Goal: Transaction & Acquisition: Register for event/course

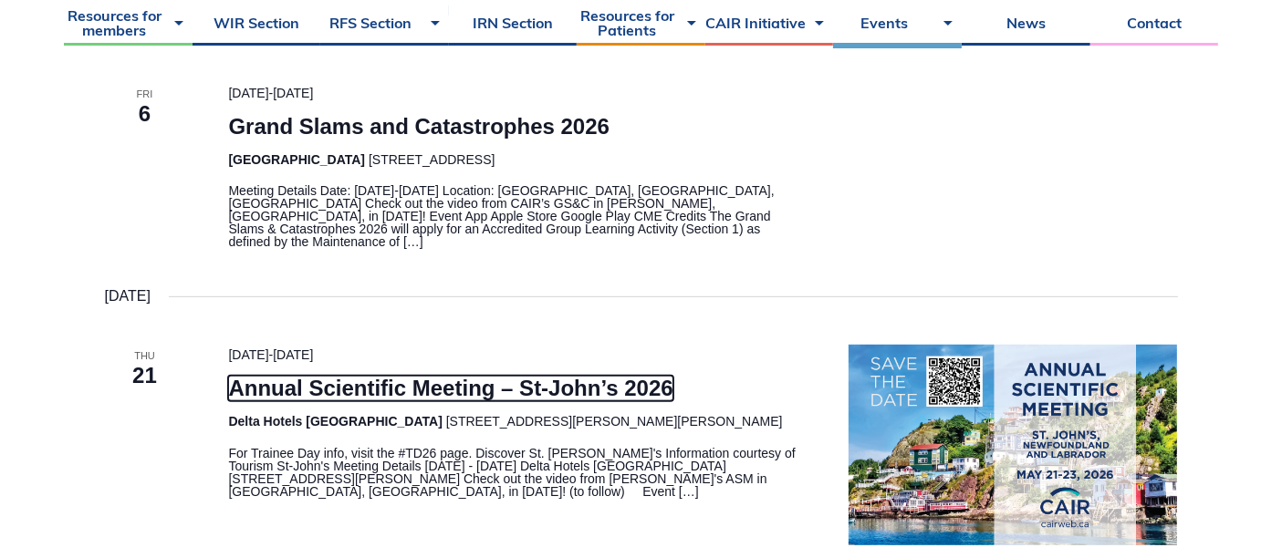
scroll to position [709, 0]
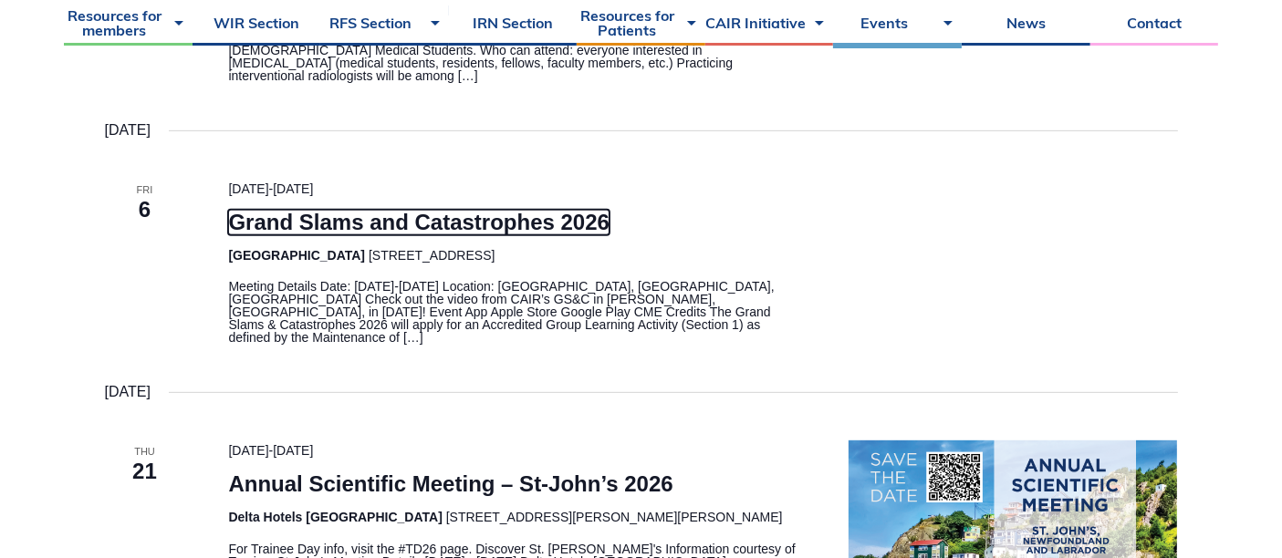
click at [333, 212] on link "Grand Slams and Catastrophes 2026" at bounding box center [418, 223] width 381 height 26
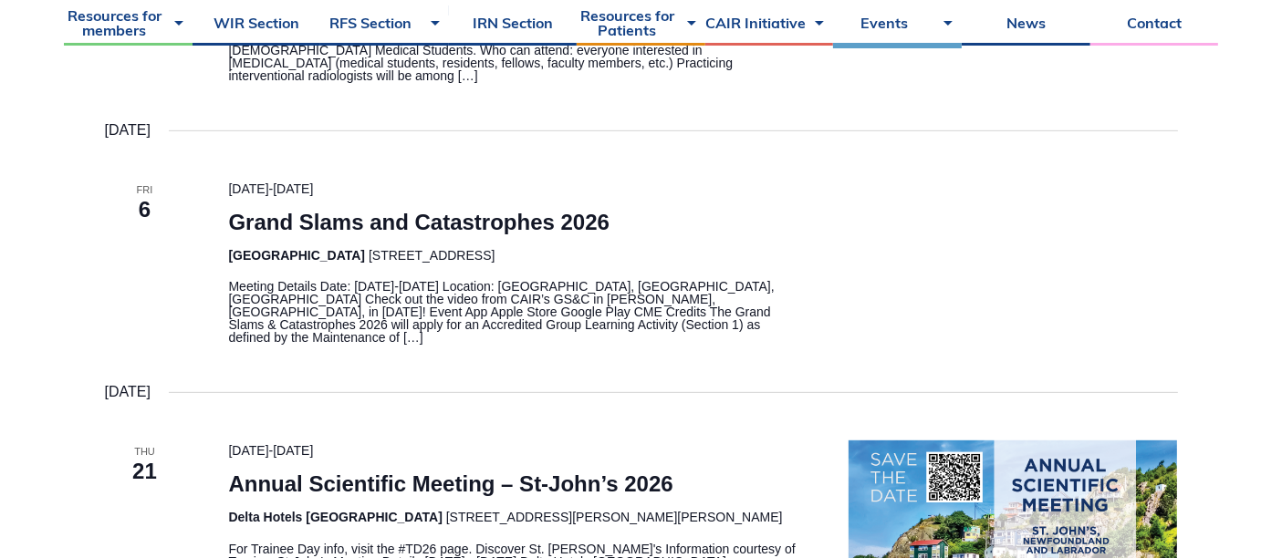
drag, startPoint x: 229, startPoint y: 251, endPoint x: 618, endPoint y: 251, distance: 388.6
click at [622, 251] on address "[GEOGRAPHIC_DATA] [STREET_ADDRESS]" at bounding box center [516, 255] width 576 height 21
copy address "[GEOGRAPHIC_DATA][STREET_ADDRESS][GEOGRAPHIC_DATA]"
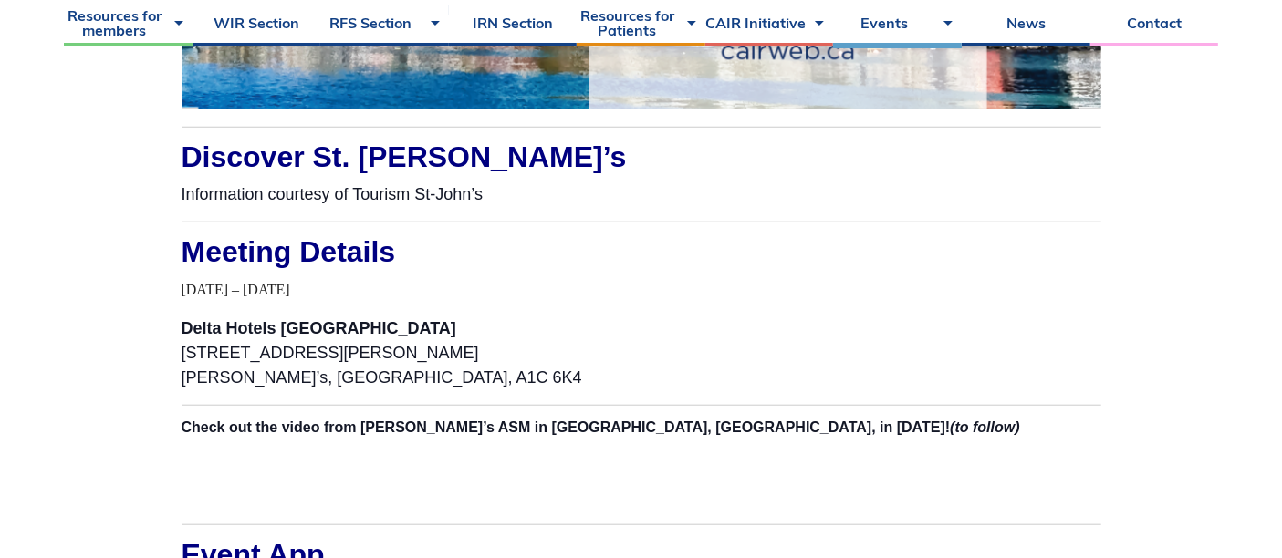
scroll to position [1722, 0]
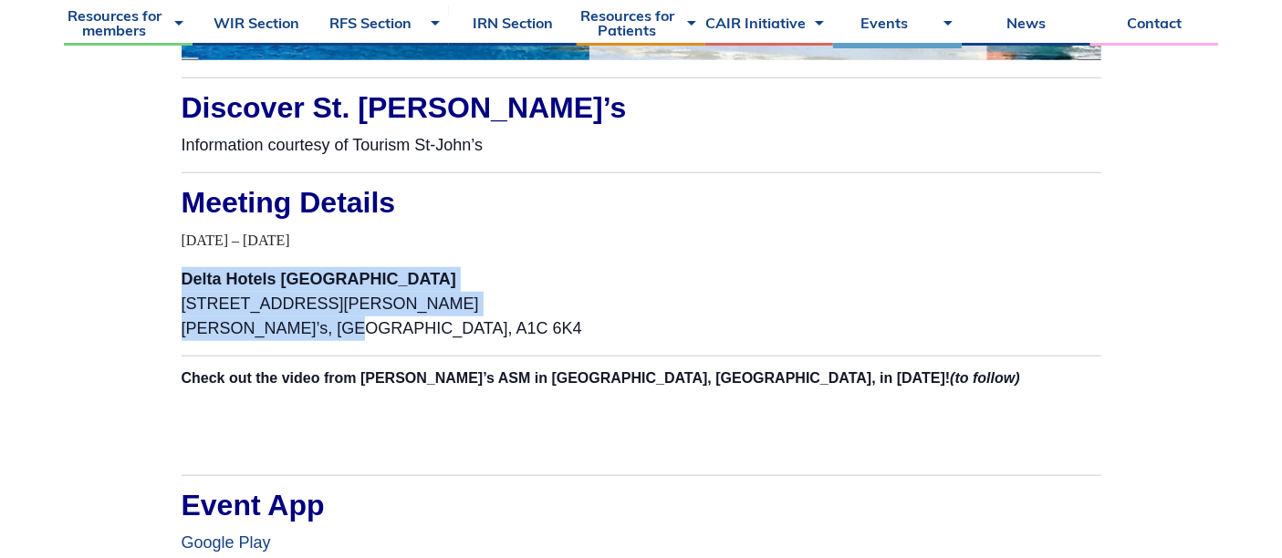
drag, startPoint x: 182, startPoint y: 277, endPoint x: 332, endPoint y: 330, distance: 158.7
click at [332, 330] on p "Delta Hotels St. John’s Conference Centre 120 New Gower Street, St. John’s, NL,…" at bounding box center [641, 304] width 919 height 74
copy span "Delta Hotels St. John’s Conference Centre 120 New Gower Street, St. John’s, NL,…"
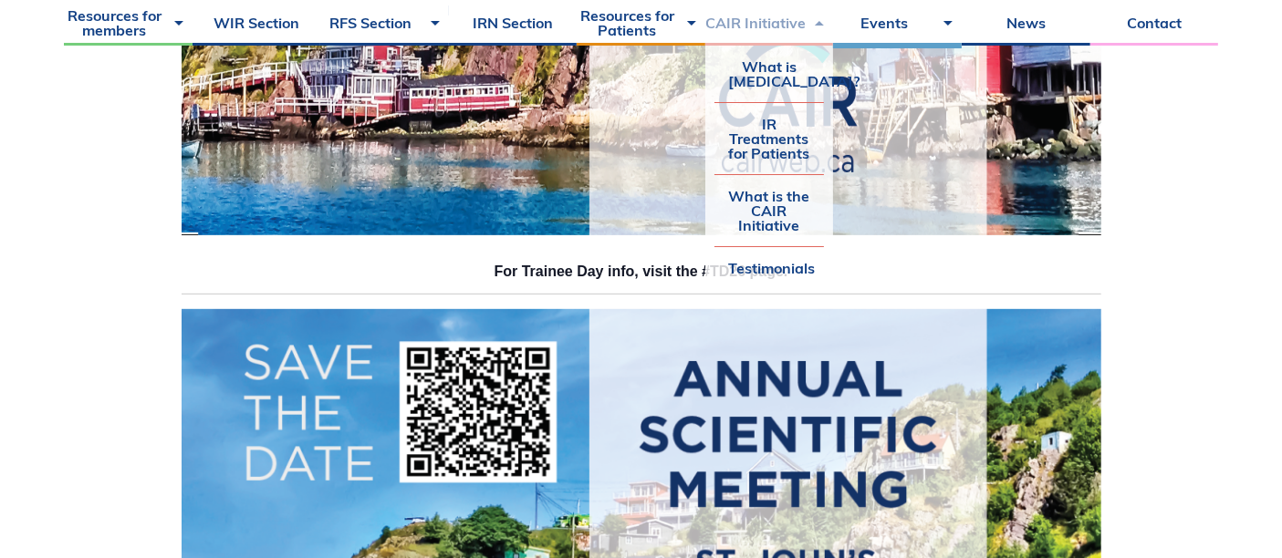
scroll to position [912, 0]
